Goal: Information Seeking & Learning: Learn about a topic

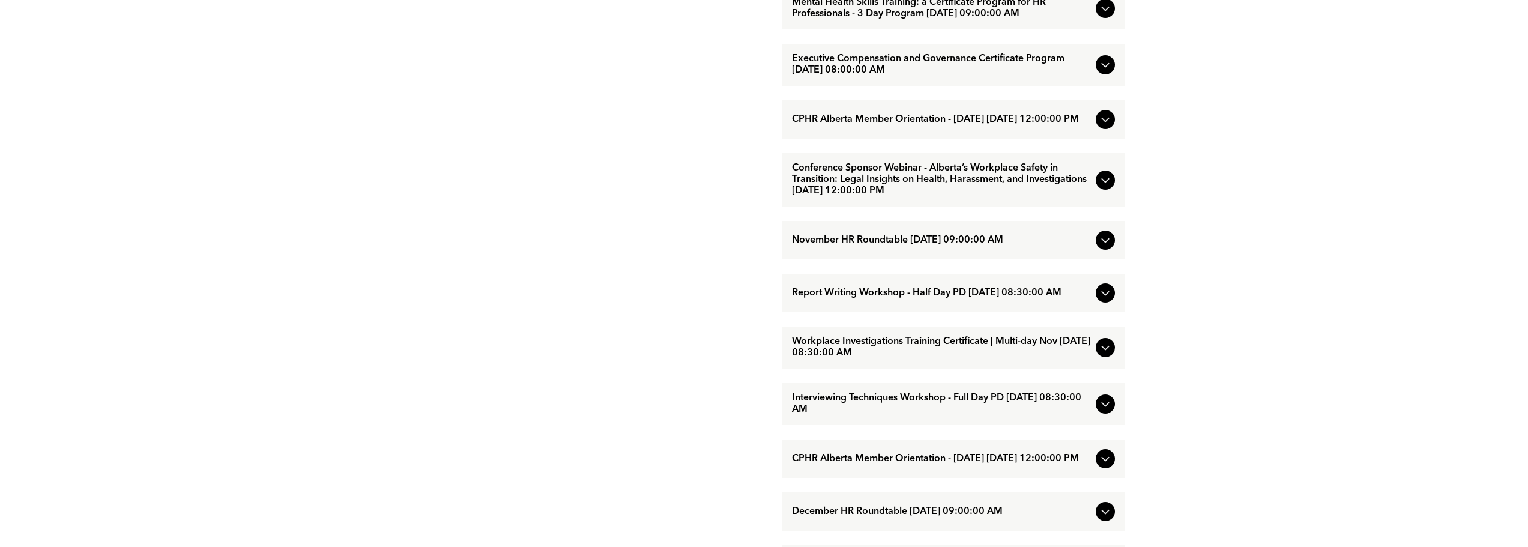
scroll to position [1081, 0]
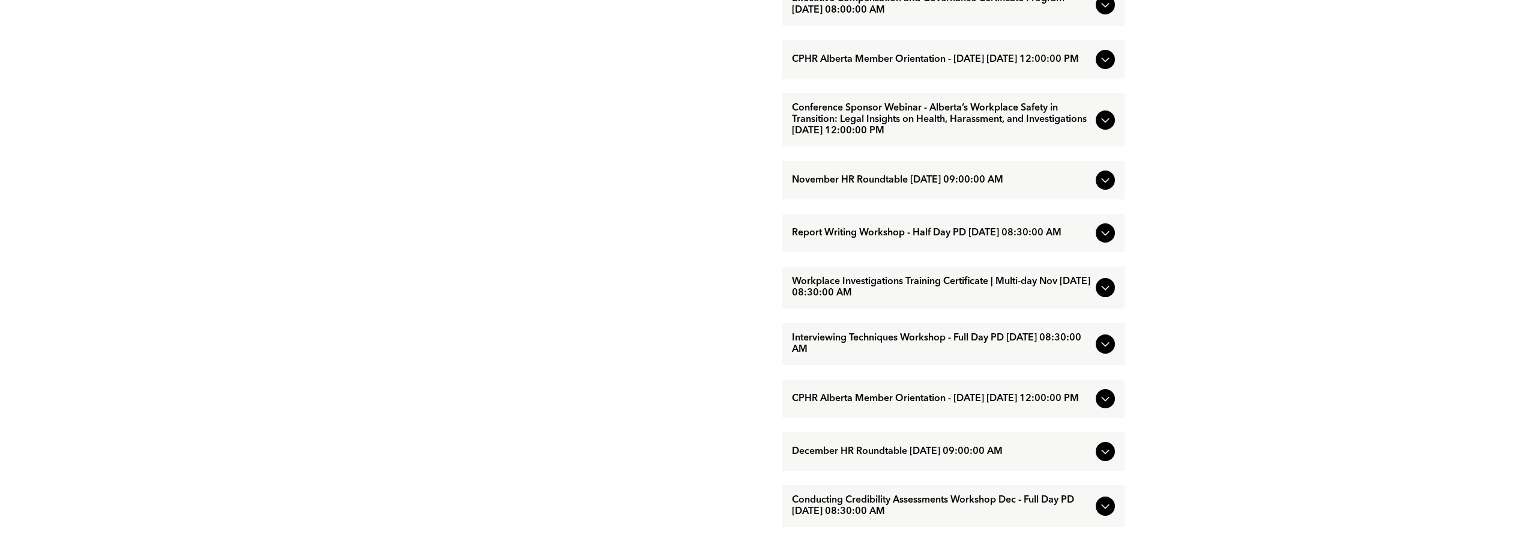
click at [859, 356] on span "Interviewing Techniques Workshop - Full Day PD [DATE] 08:30:00 AM" at bounding box center [941, 344] width 299 height 23
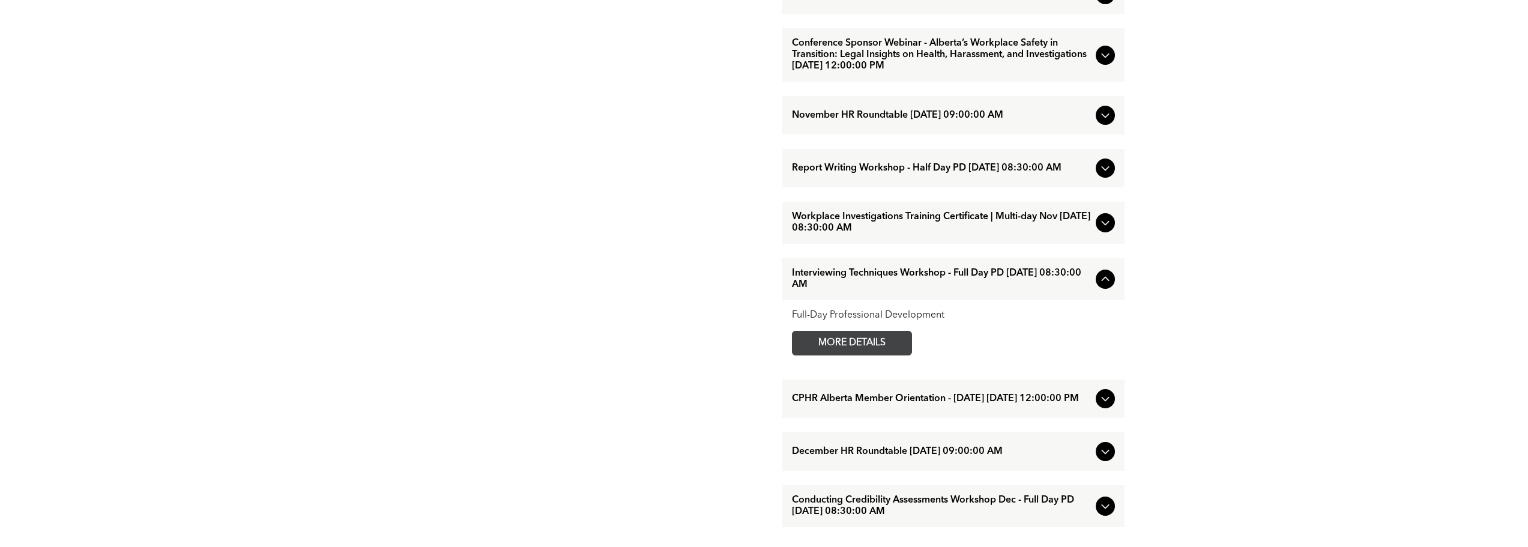
click at [855, 355] on span "MORE DETAILS" at bounding box center [852, 343] width 95 height 23
click at [962, 174] on span "Report Writing Workshop - Half Day PD [DATE] 08:30:00 AM" at bounding box center [941, 168] width 299 height 11
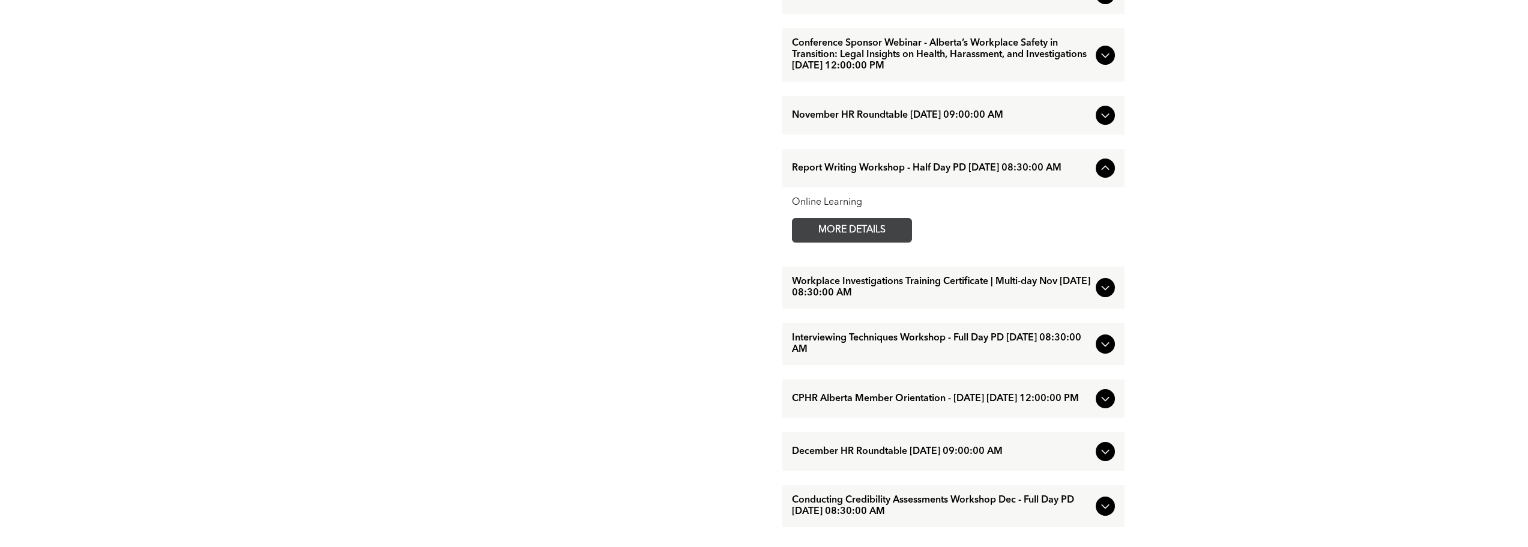
click at [887, 242] on span "MORE DETAILS" at bounding box center [852, 230] width 95 height 23
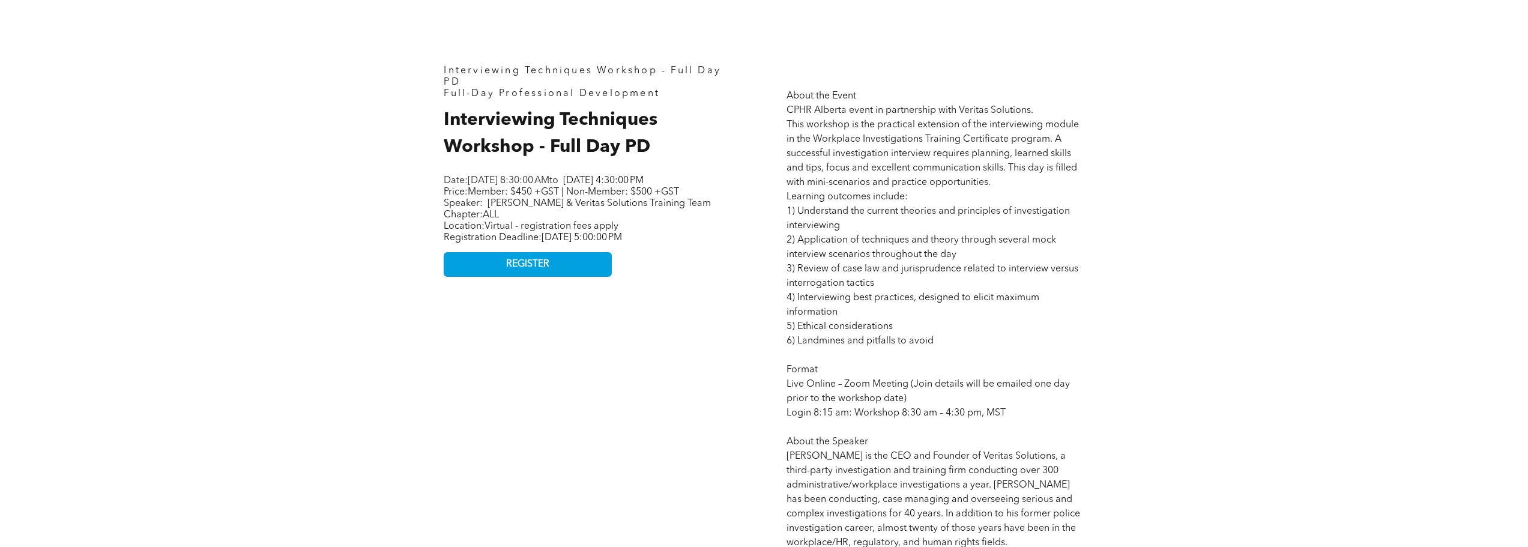
scroll to position [601, 0]
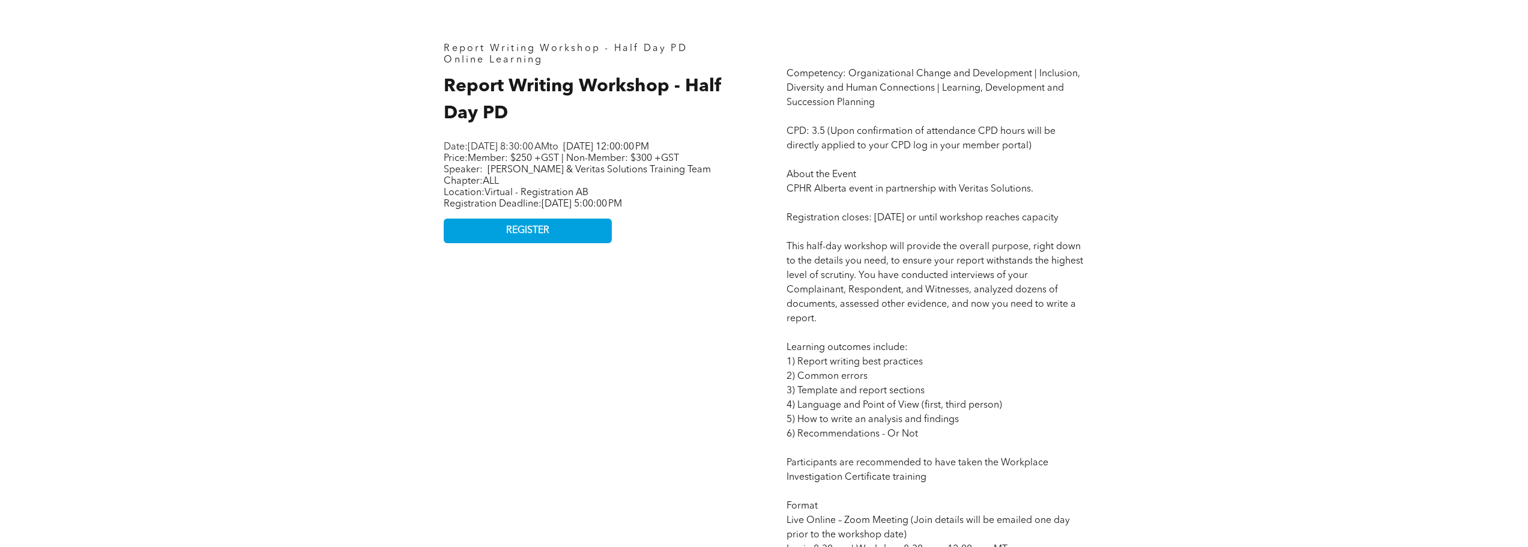
scroll to position [480, 0]
